Goal: Task Accomplishment & Management: Use online tool/utility

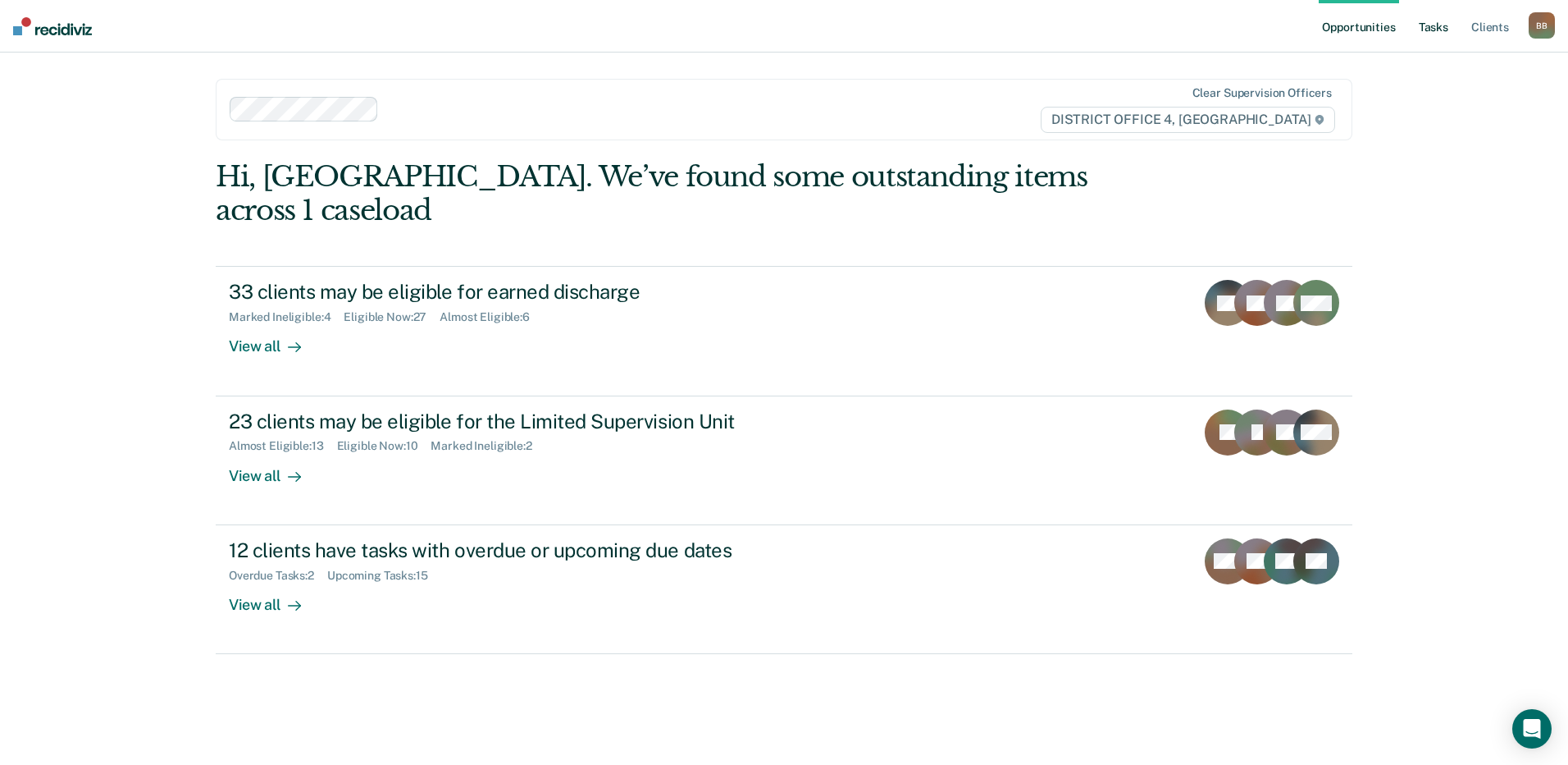
click at [1437, 31] on link "Tasks" at bounding box center [1433, 26] width 36 height 53
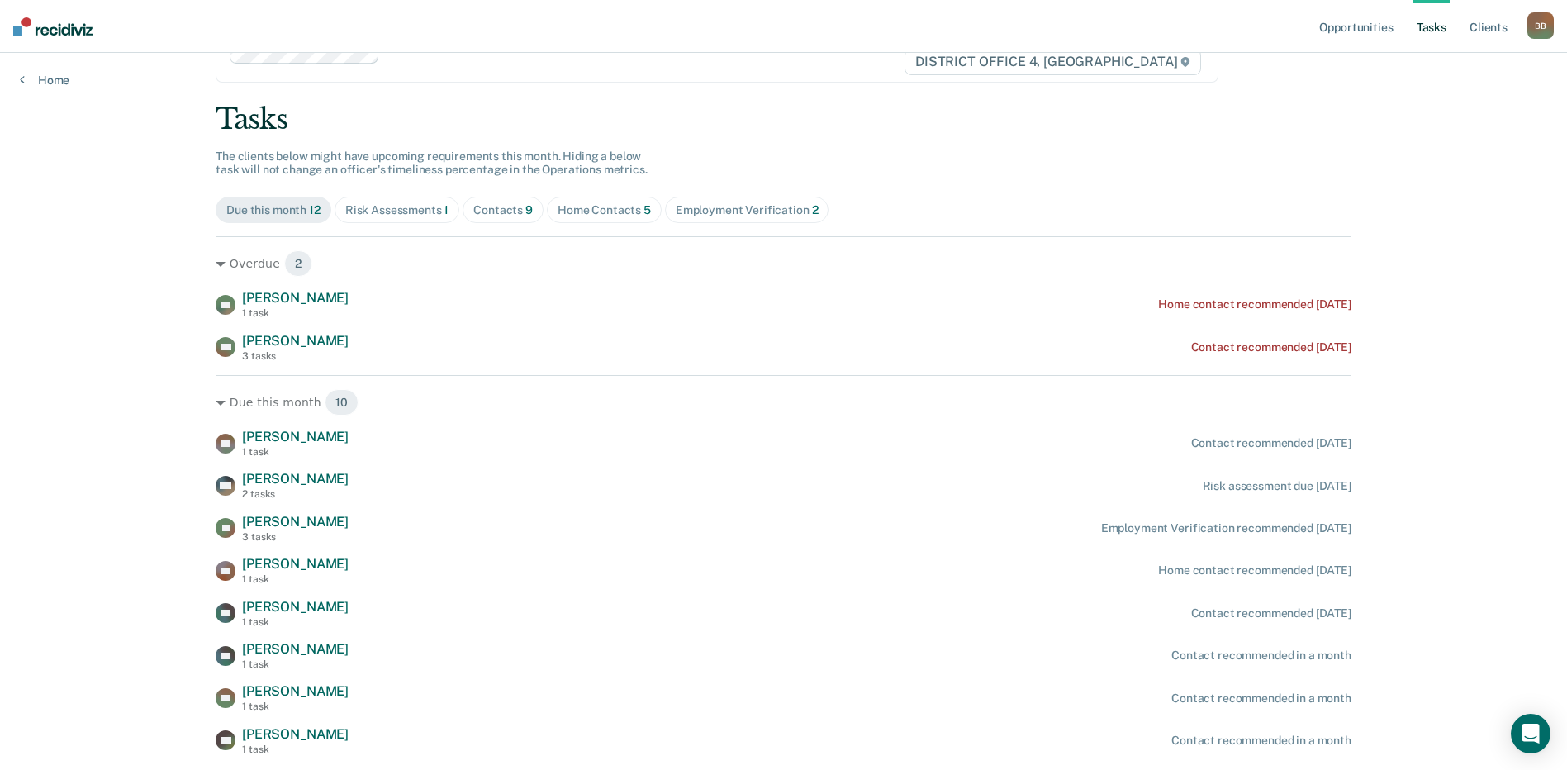
scroll to position [165, 0]
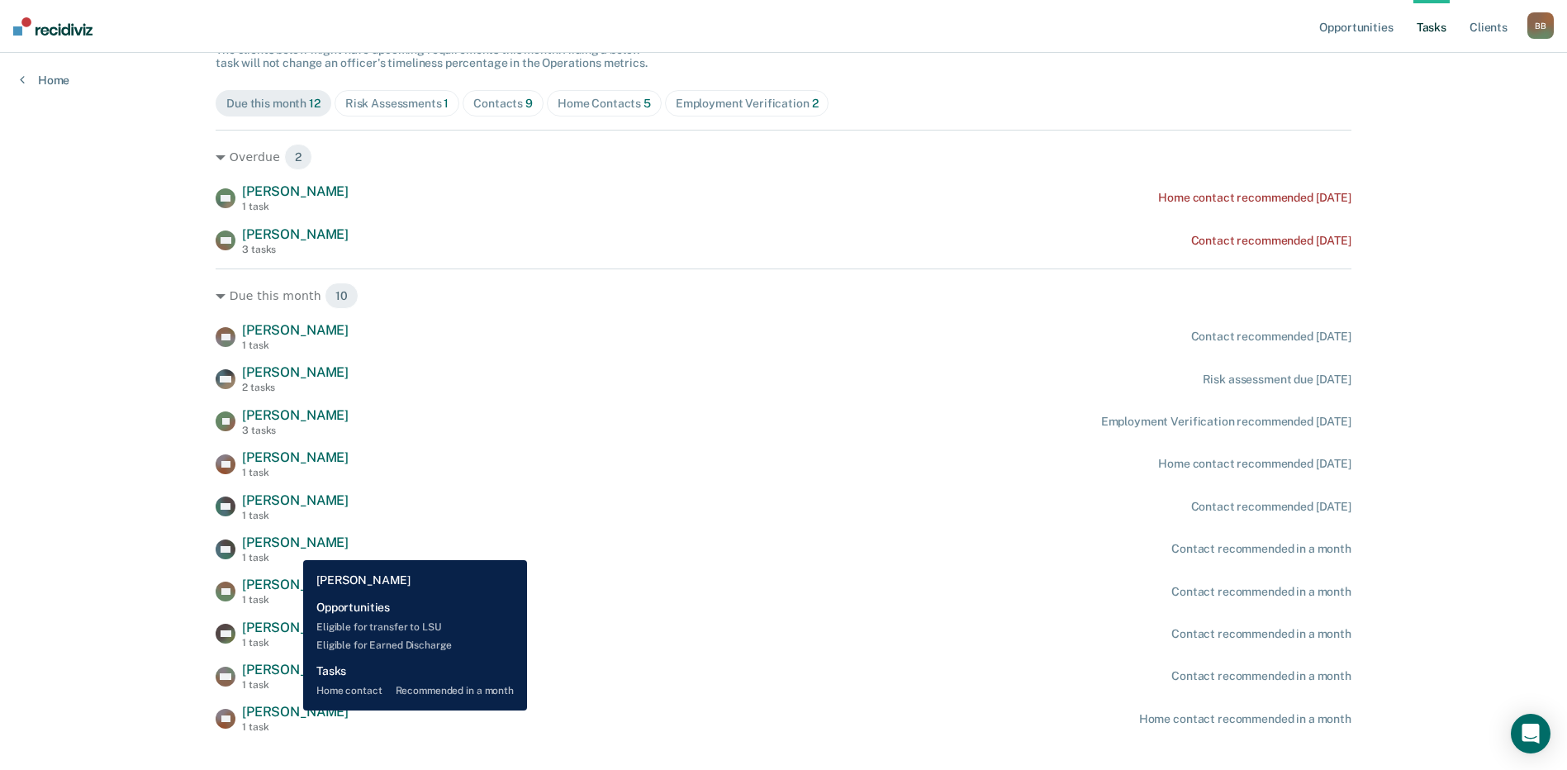
click at [291, 710] on span "Samuel Bates" at bounding box center [295, 712] width 107 height 16
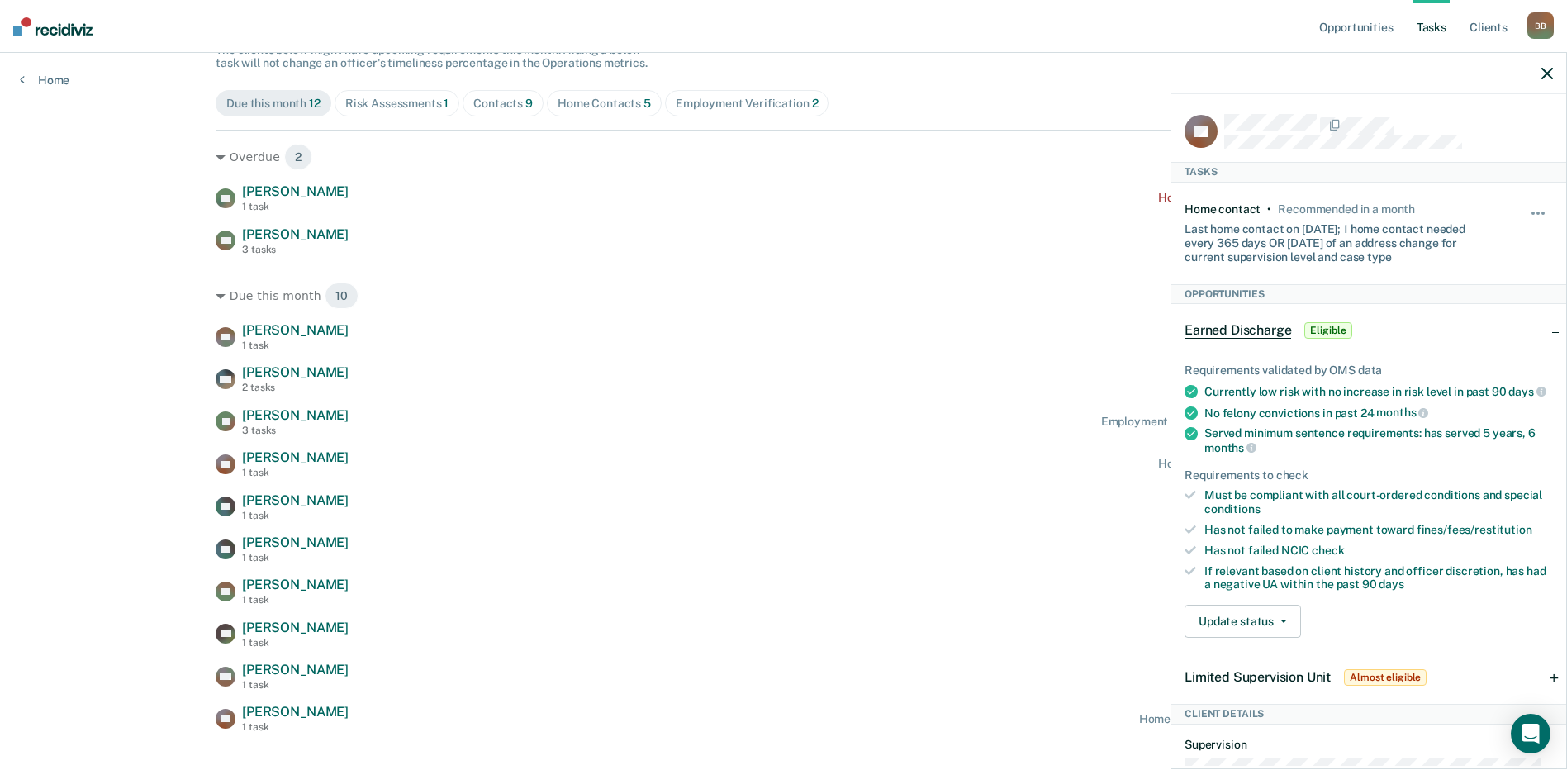
click at [1544, 70] on icon "button" at bounding box center [1547, 74] width 12 height 12
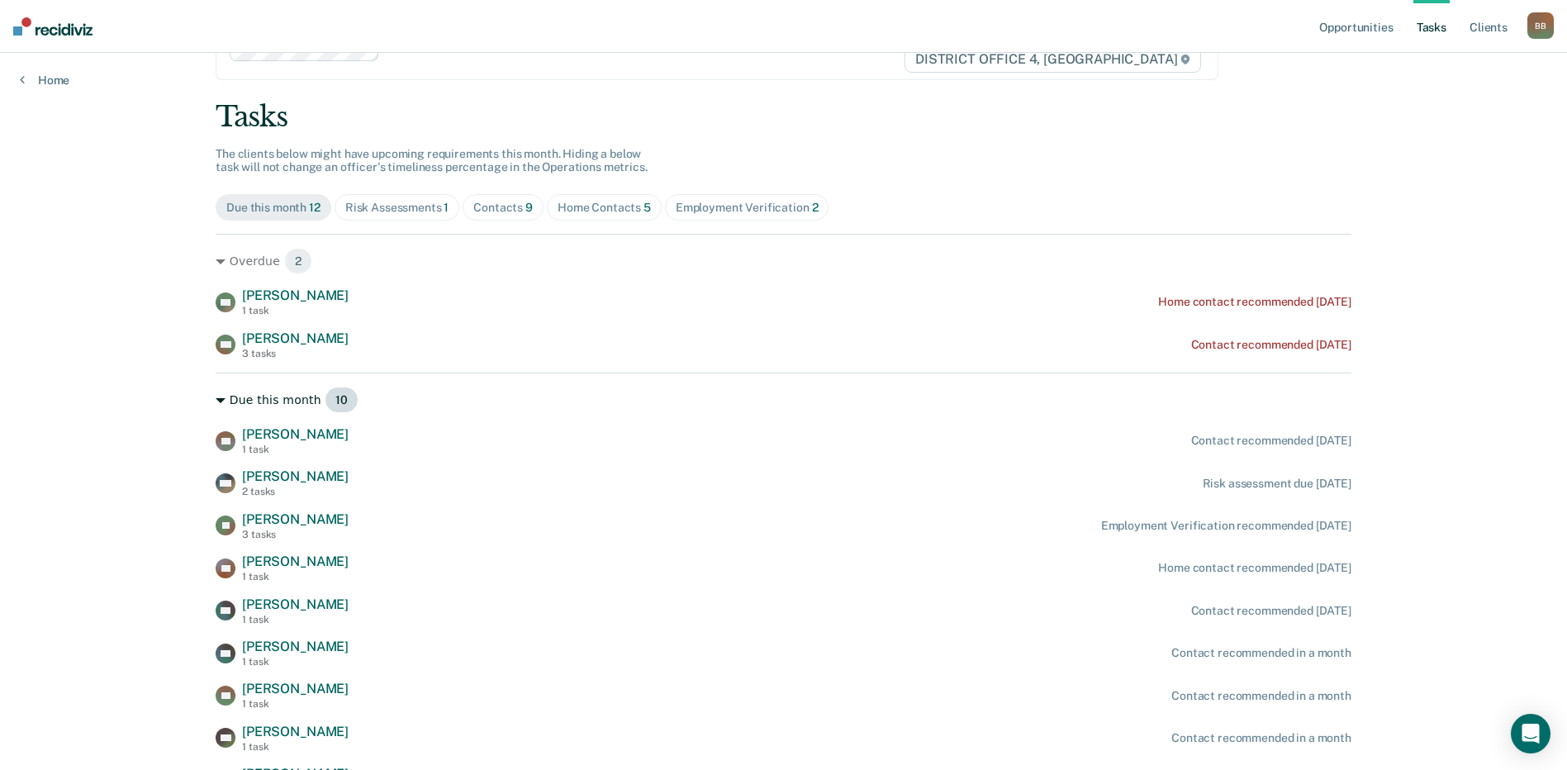
scroll to position [195, 0]
